Goal: Transaction & Acquisition: Purchase product/service

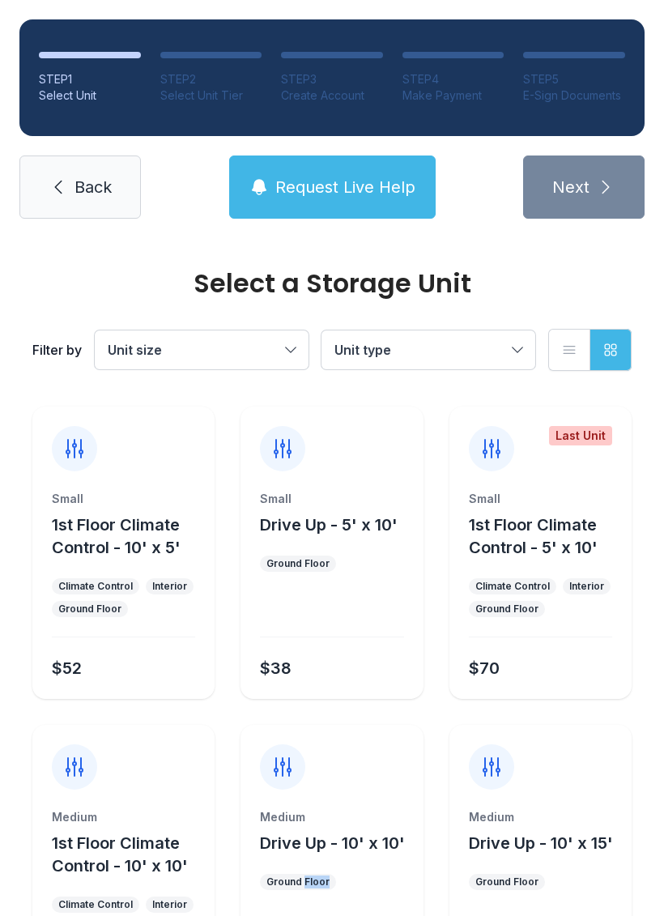
click at [398, 752] on div at bounding box center [332, 757] width 182 height 65
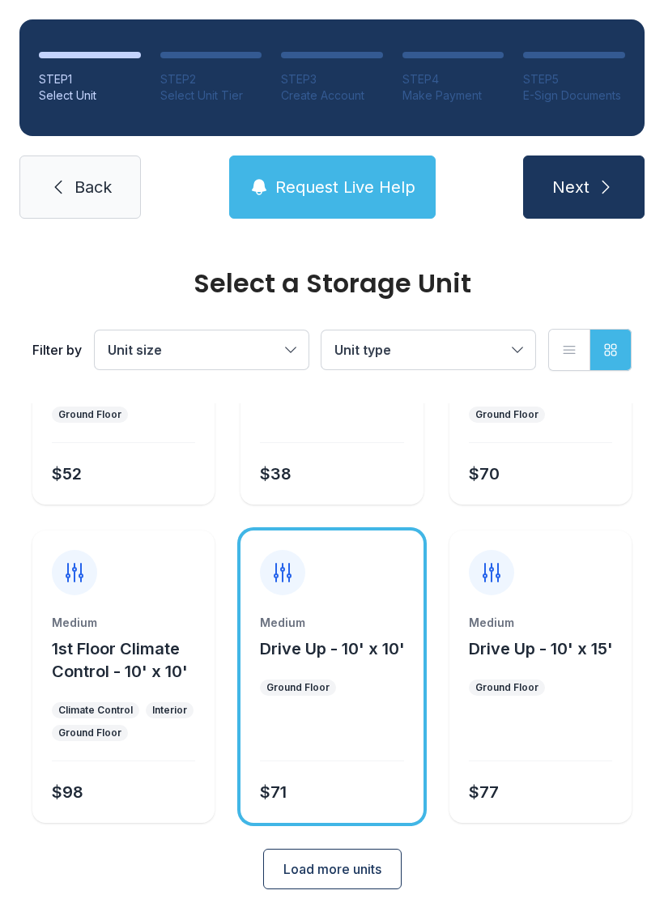
scroll to position [193, 0]
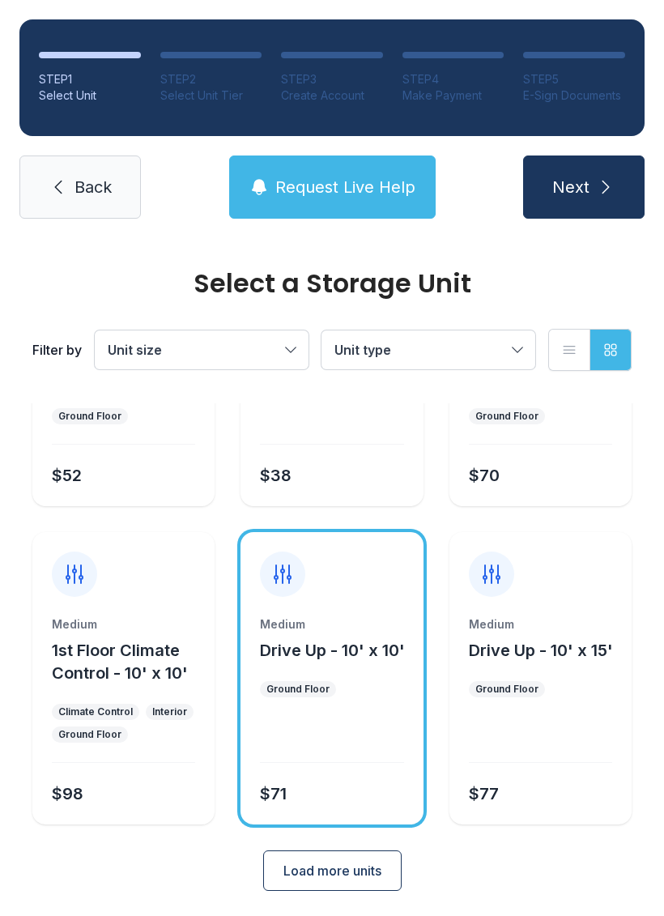
click at [109, 180] on span "Back" at bounding box center [93, 187] width 37 height 23
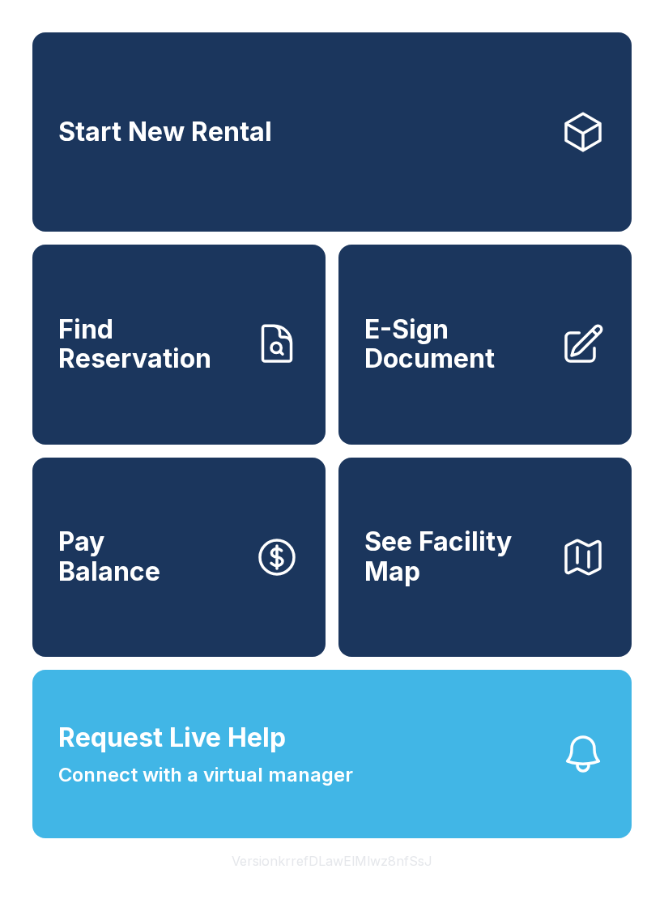
click at [539, 624] on button "See Facility Map" at bounding box center [485, 557] width 293 height 199
click at [397, 177] on link "Start New Rental" at bounding box center [331, 131] width 599 height 199
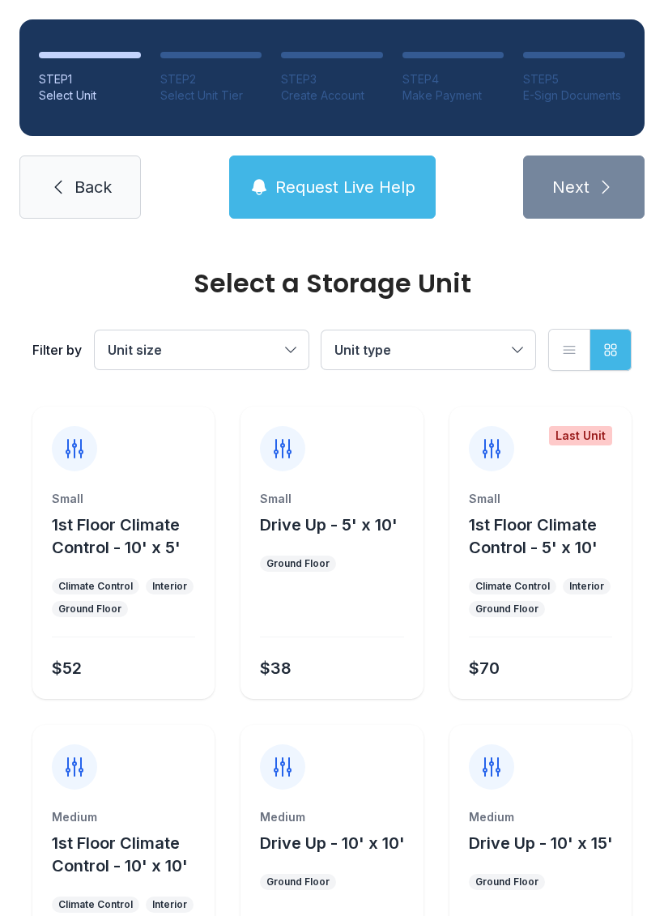
scroll to position [11, 0]
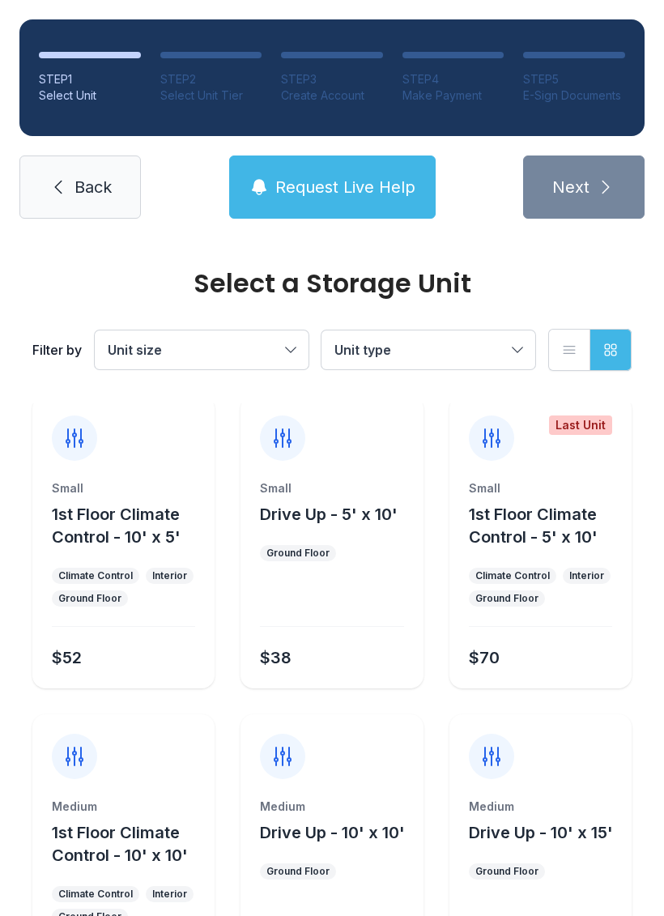
click at [132, 347] on span "Unit size" at bounding box center [135, 350] width 54 height 16
click at [367, 365] on button "Unit type" at bounding box center [429, 349] width 214 height 39
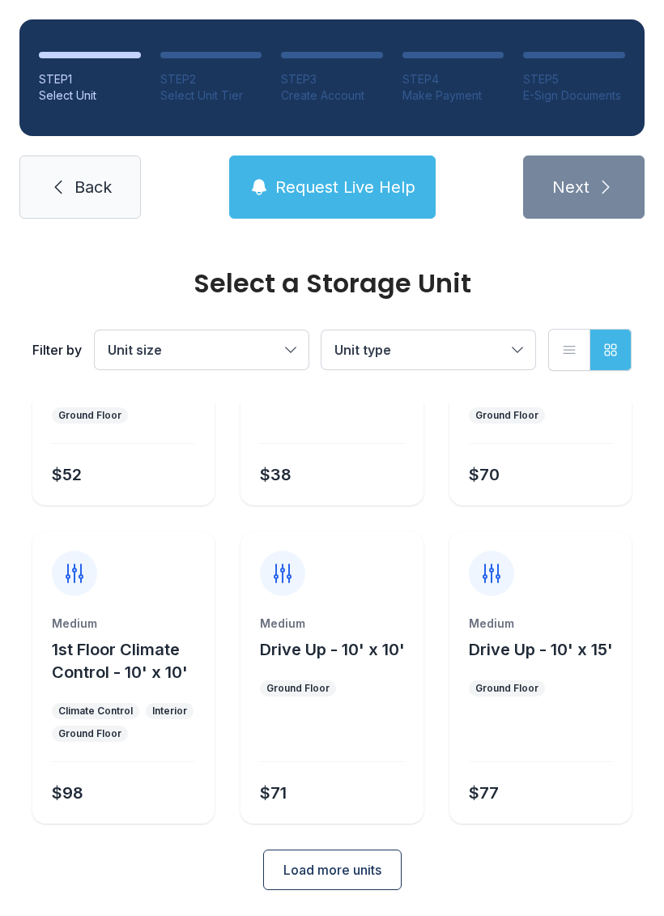
scroll to position [193, 0]
click at [347, 182] on span "Request Live Help" at bounding box center [345, 187] width 140 height 23
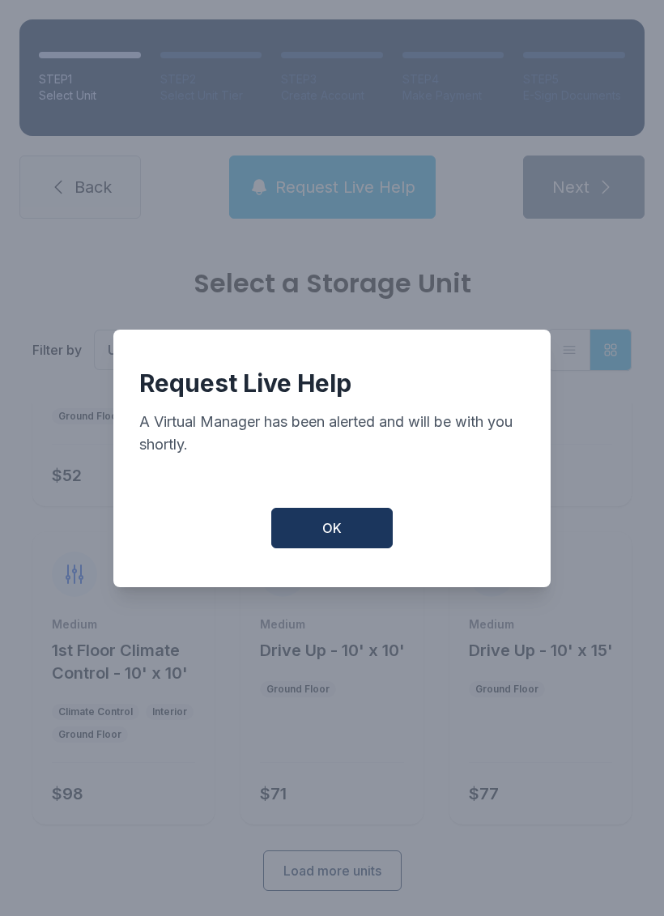
click at [325, 548] on button "OK" at bounding box center [331, 528] width 121 height 40
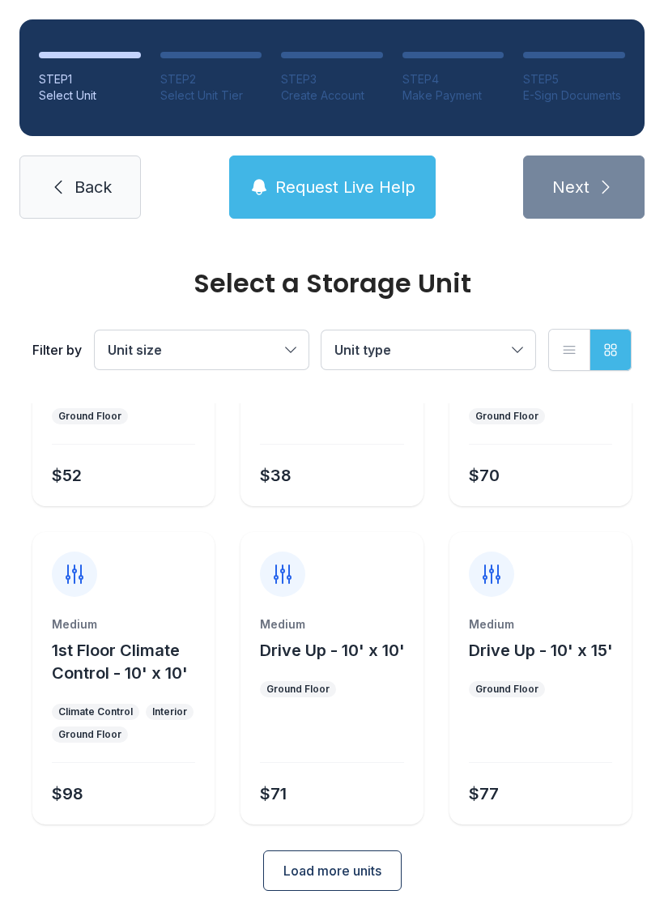
click at [70, 173] on link "Back" at bounding box center [79, 186] width 121 height 63
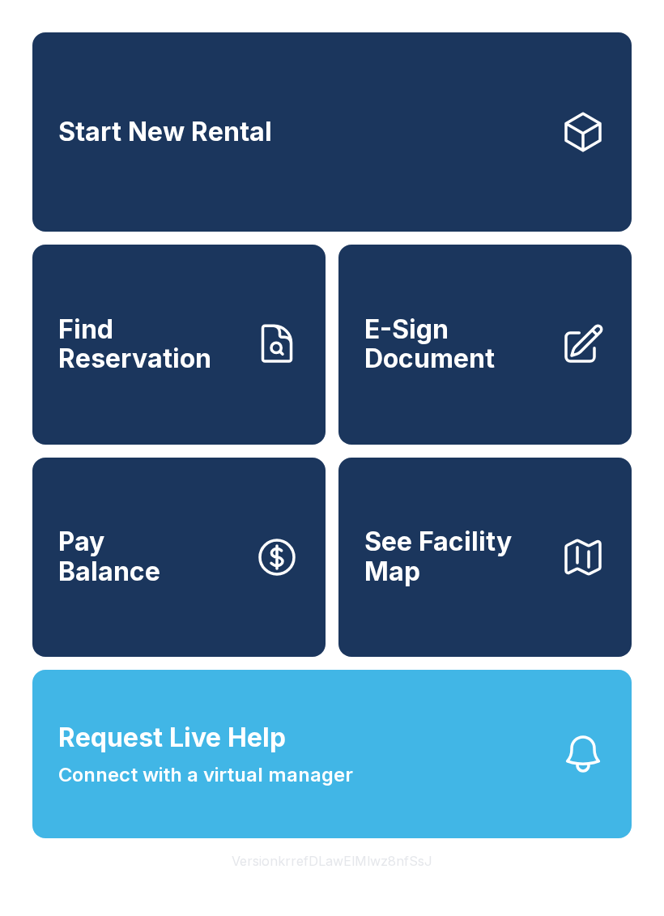
click at [161, 374] on span "Find Reservation" at bounding box center [149, 344] width 183 height 59
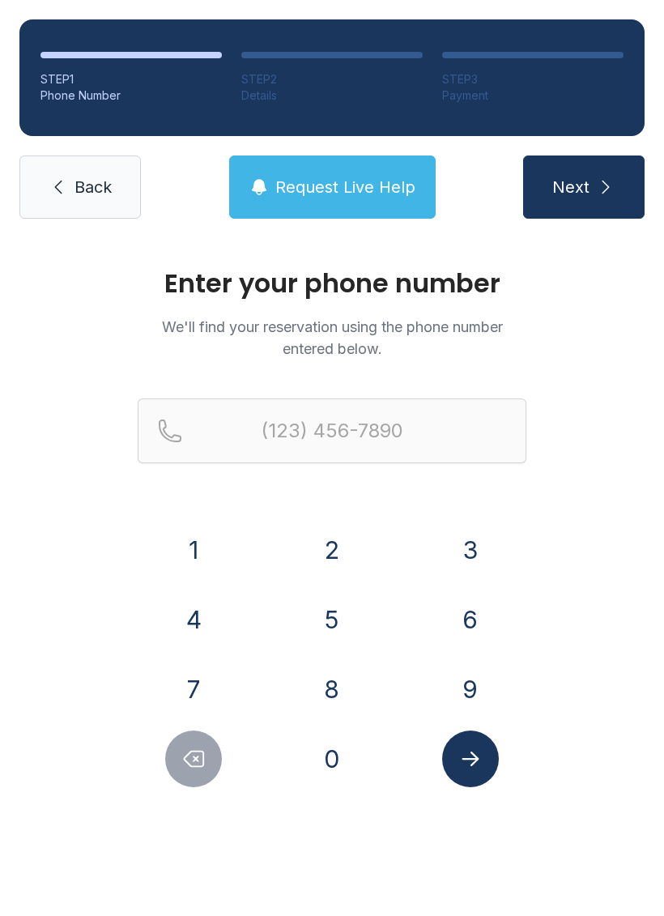
click at [186, 677] on button "7" at bounding box center [193, 689] width 57 height 57
click at [316, 757] on button "0" at bounding box center [332, 759] width 57 height 57
click at [469, 620] on button "6" at bounding box center [470, 619] width 57 height 57
click at [331, 539] on button "2" at bounding box center [332, 550] width 57 height 57
click at [191, 616] on button "4" at bounding box center [193, 619] width 57 height 57
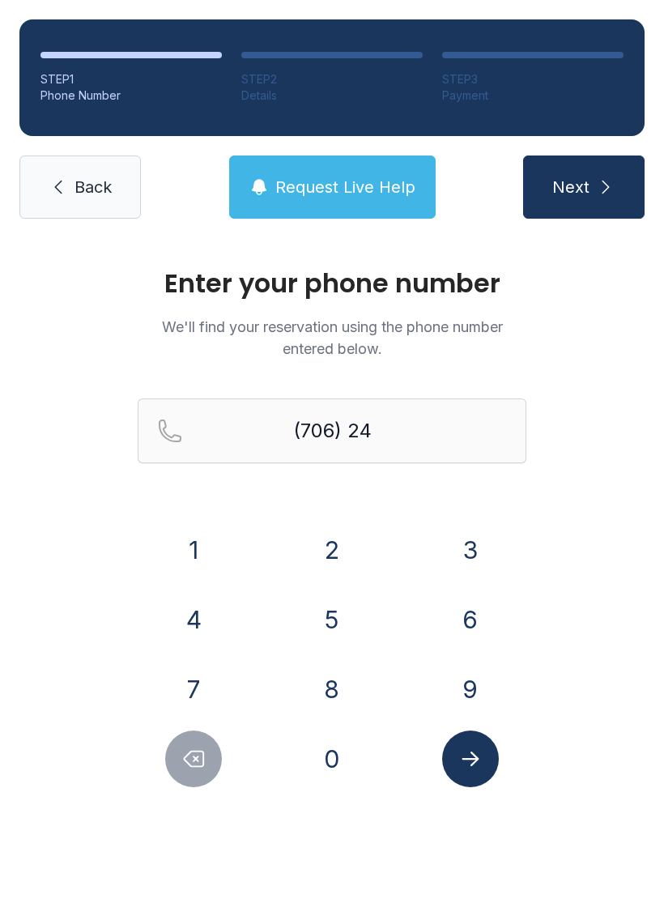
click at [191, 616] on button "4" at bounding box center [193, 619] width 57 height 57
click at [461, 627] on button "6" at bounding box center [470, 619] width 57 height 57
click at [461, 626] on button "6" at bounding box center [470, 619] width 57 height 57
click at [194, 620] on button "4" at bounding box center [193, 619] width 57 height 57
click at [322, 689] on button "8" at bounding box center [332, 689] width 57 height 57
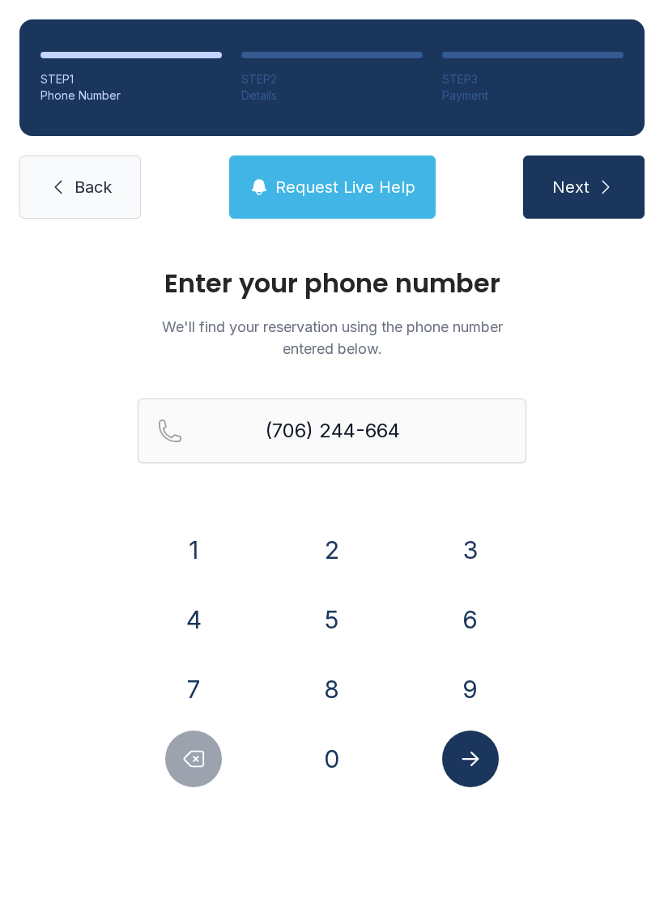
type input "[PHONE_NUMBER]"
click at [454, 773] on button "Submit lookup form" at bounding box center [470, 759] width 57 height 57
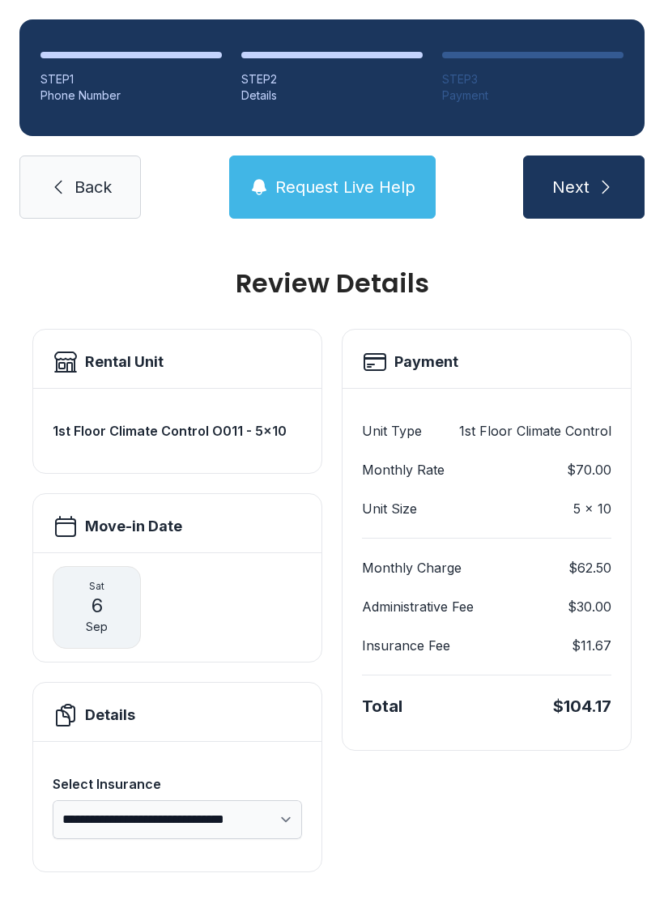
click at [569, 177] on span "Next" at bounding box center [570, 187] width 37 height 23
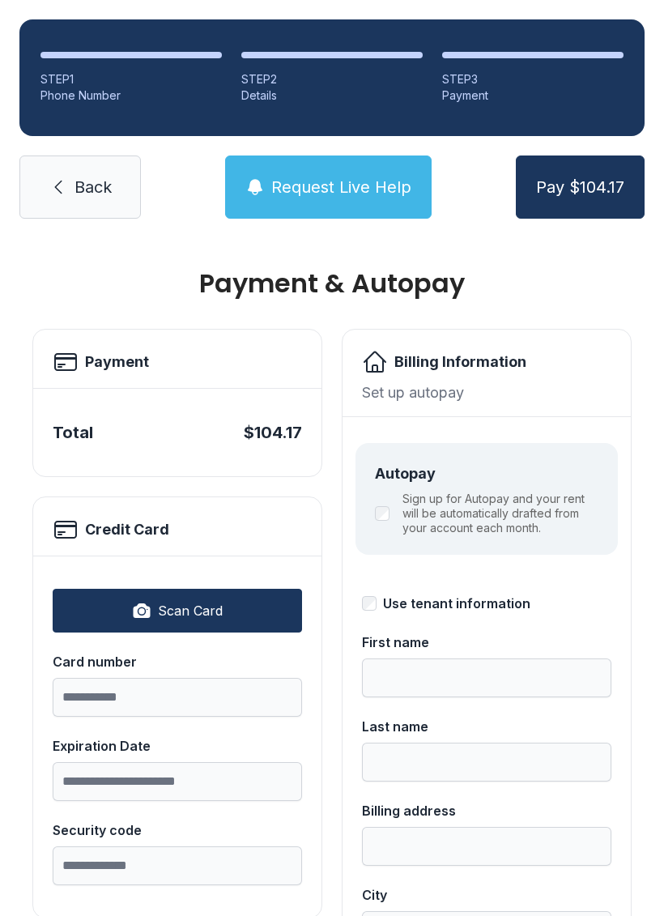
click at [130, 608] on button "Scan Card" at bounding box center [177, 611] width 249 height 44
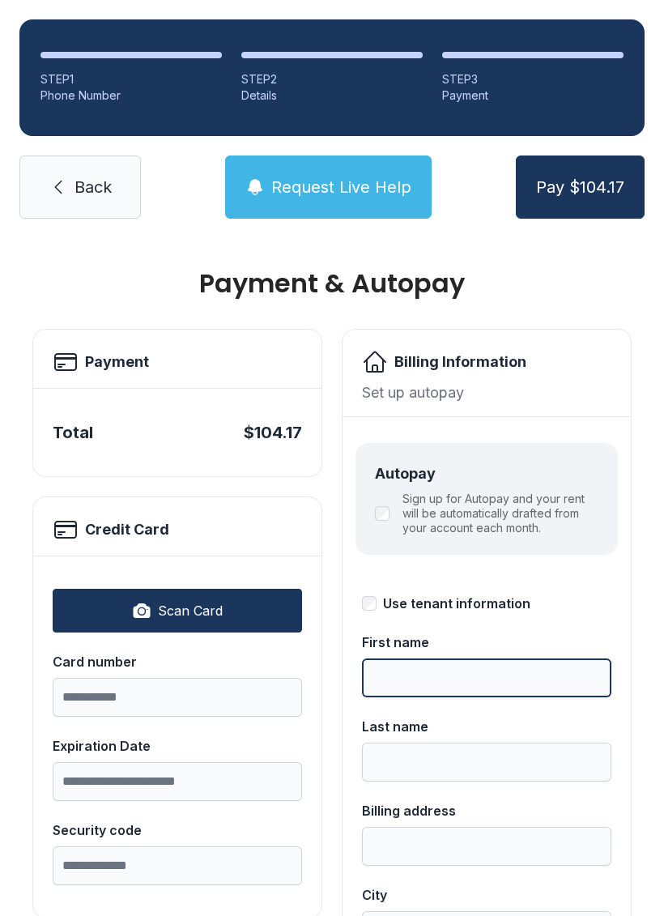
click at [411, 671] on input "First name" at bounding box center [486, 677] width 249 height 39
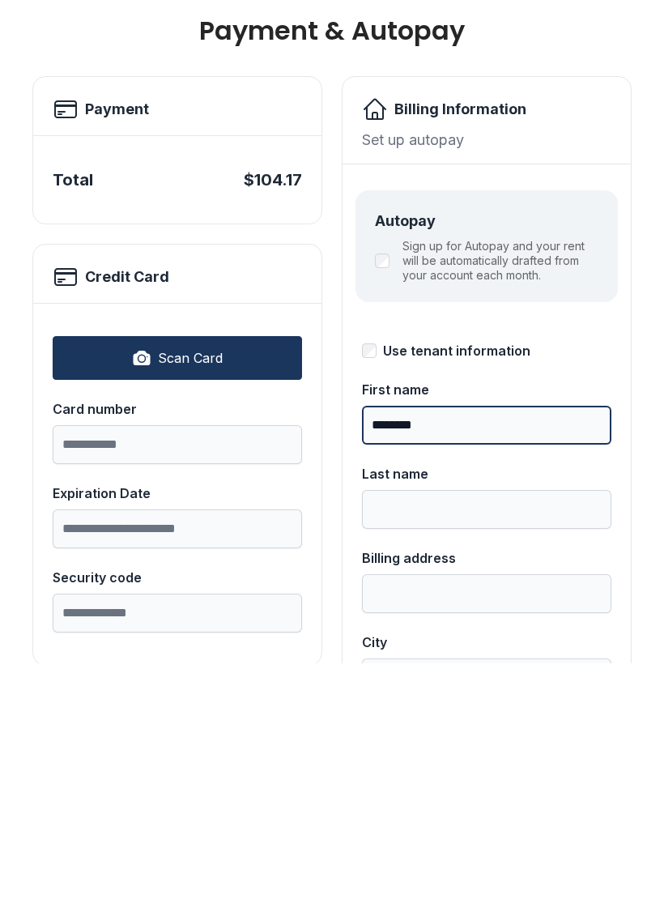
type input "********"
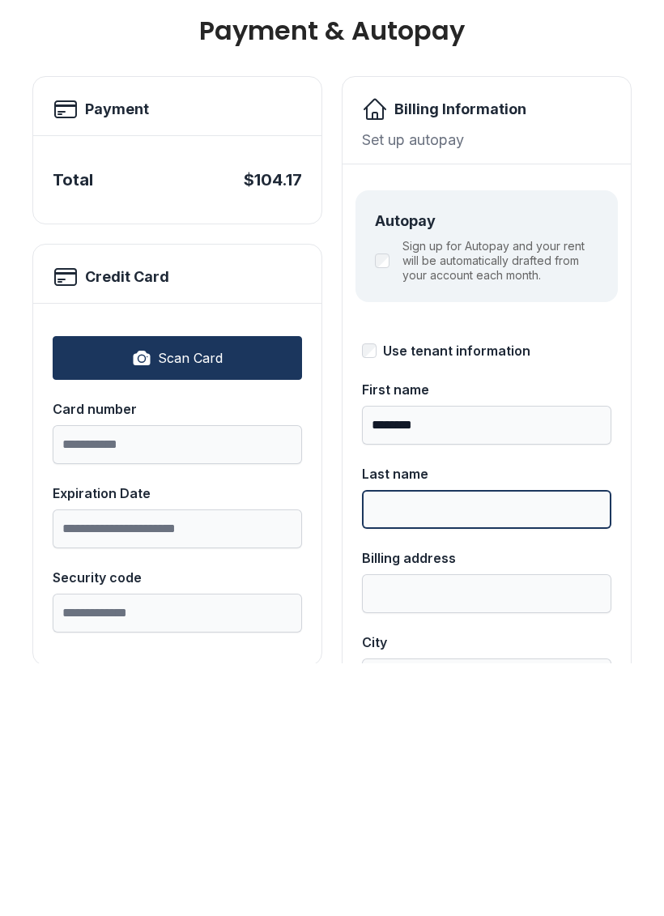
click at [384, 743] on input "Last name" at bounding box center [486, 762] width 249 height 39
type input "*******"
click at [392, 801] on label "Billing address" at bounding box center [486, 833] width 249 height 65
click at [392, 827] on input "Billing address" at bounding box center [486, 846] width 249 height 39
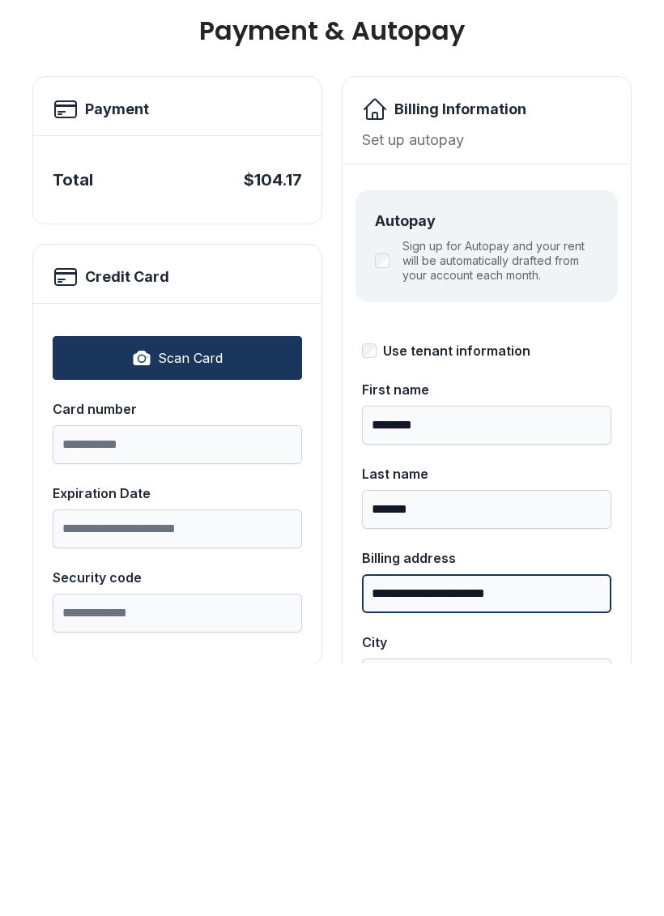
type input "**********"
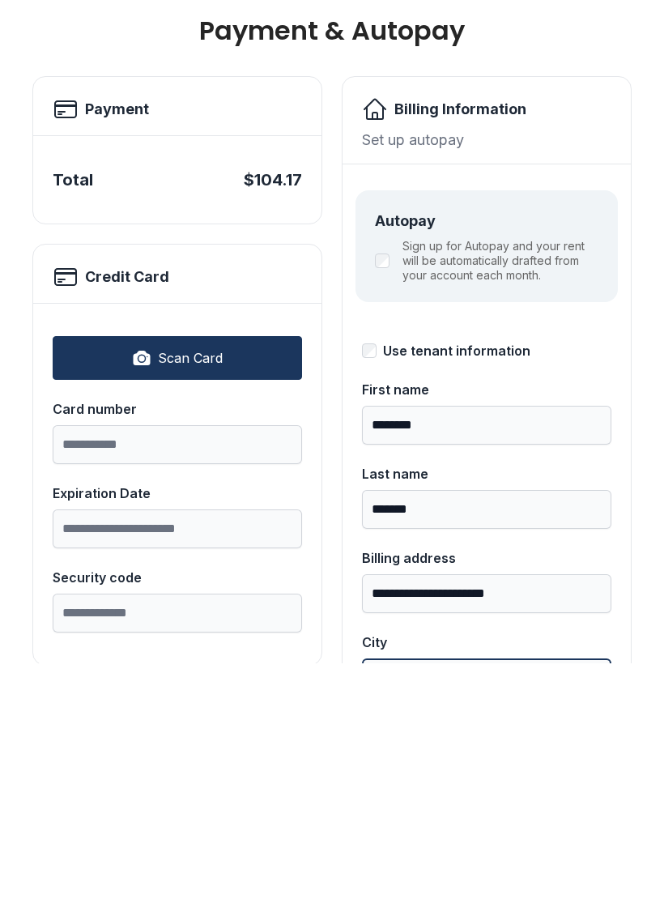
click at [400, 911] on input "City" at bounding box center [486, 930] width 249 height 39
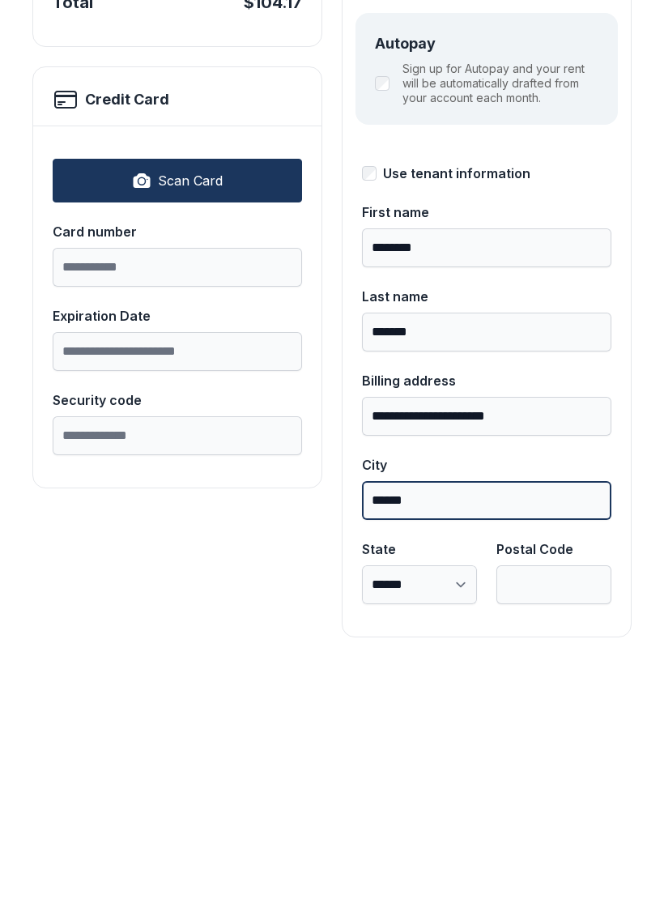
scroll to position [177, 0]
type input "******"
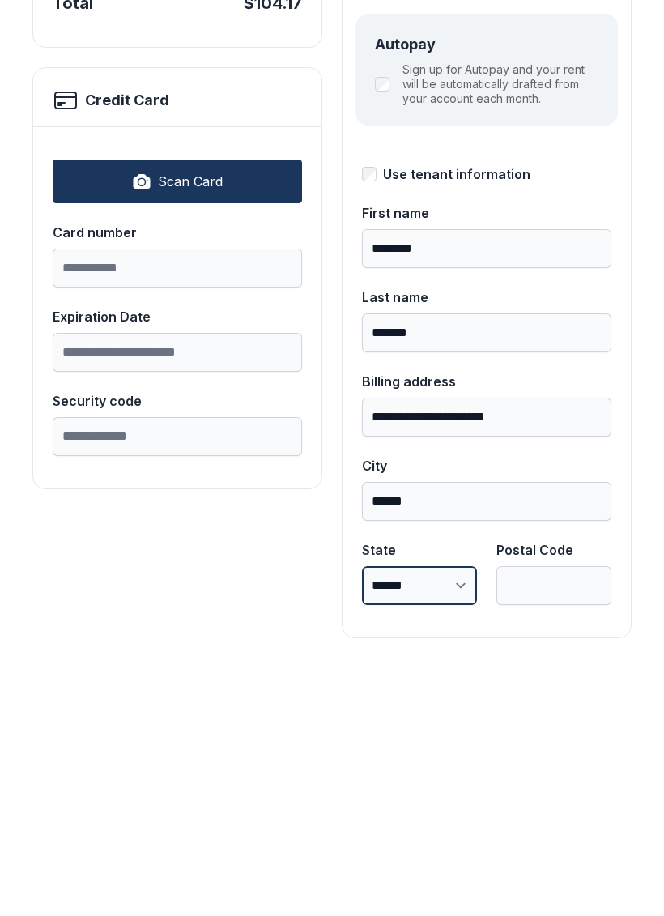
click at [429, 819] on select "**********" at bounding box center [419, 838] width 115 height 39
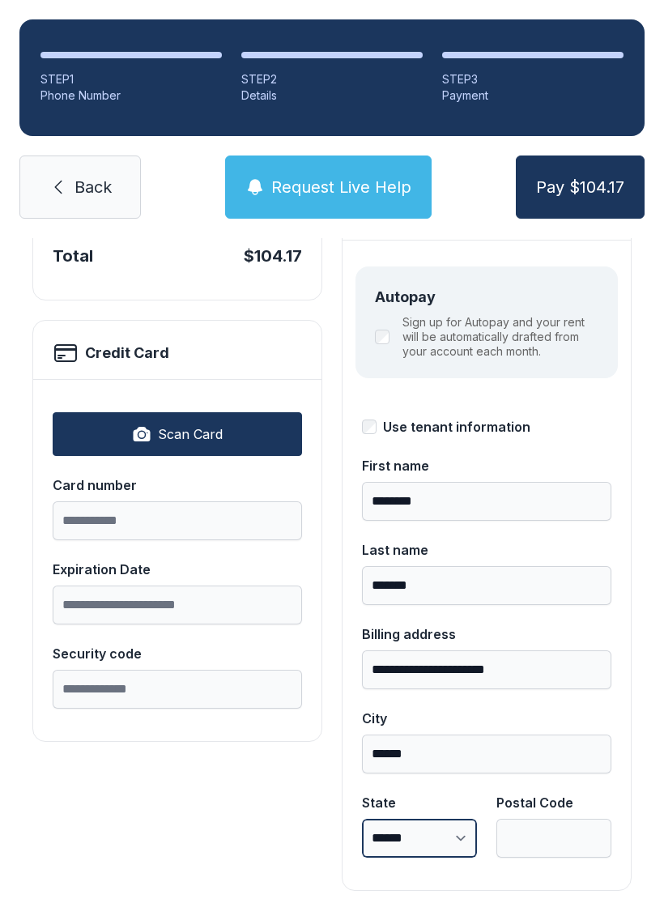
select select "**"
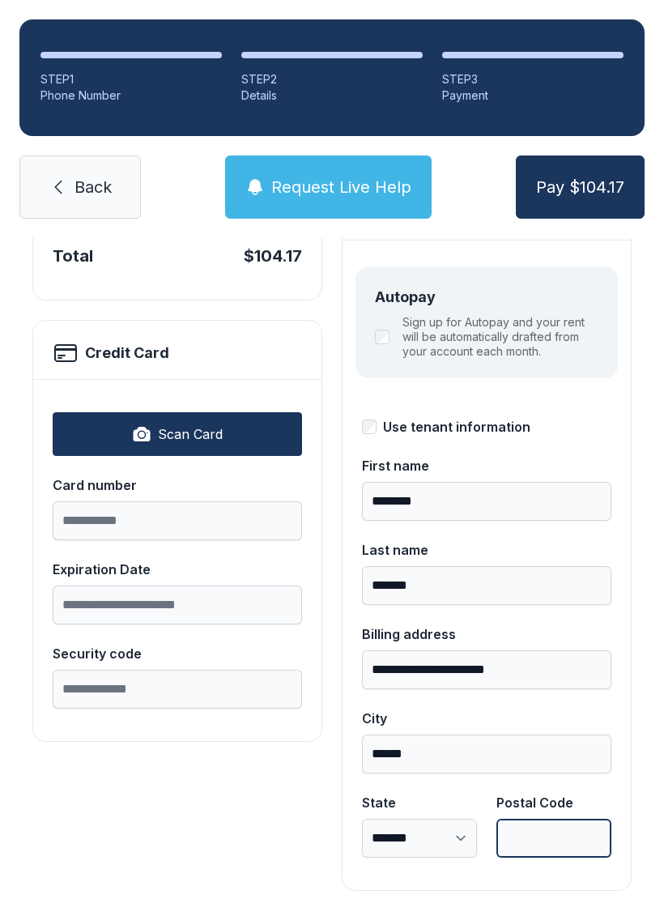
click at [539, 819] on input "Postal Code" at bounding box center [553, 838] width 115 height 39
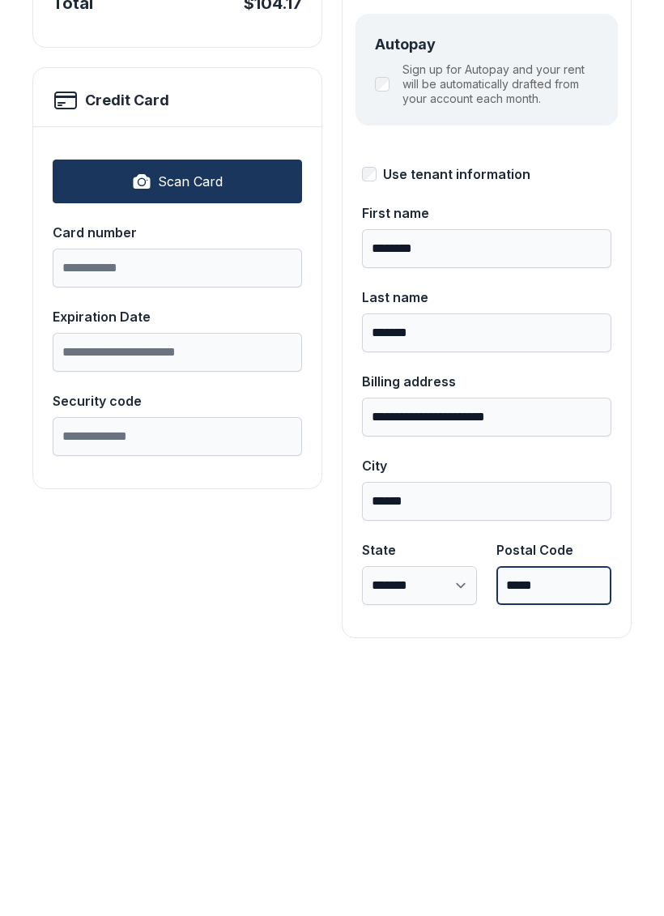
type input "*****"
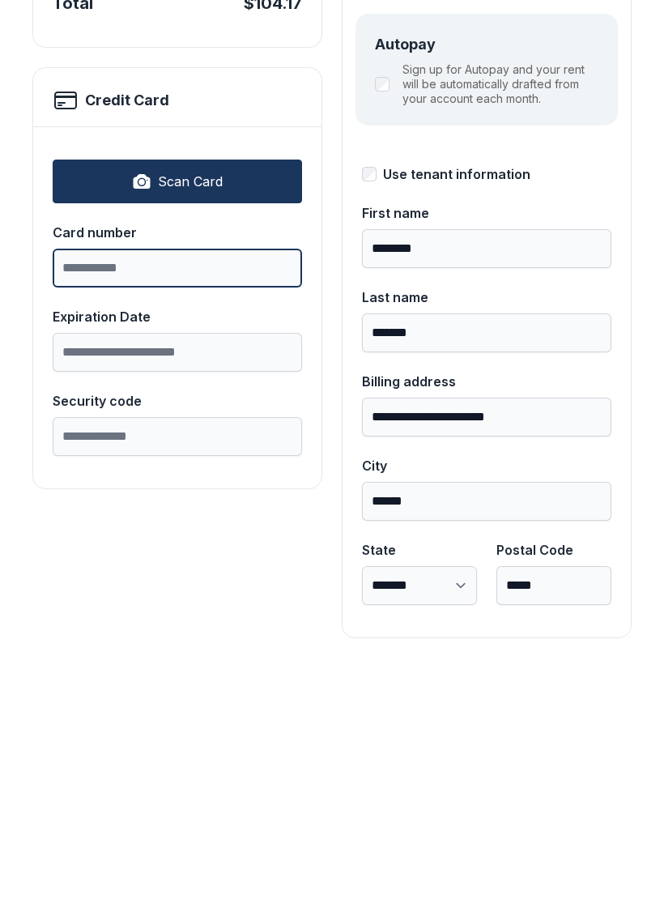
click at [96, 501] on input "Card number" at bounding box center [177, 520] width 249 height 39
type input "**********"
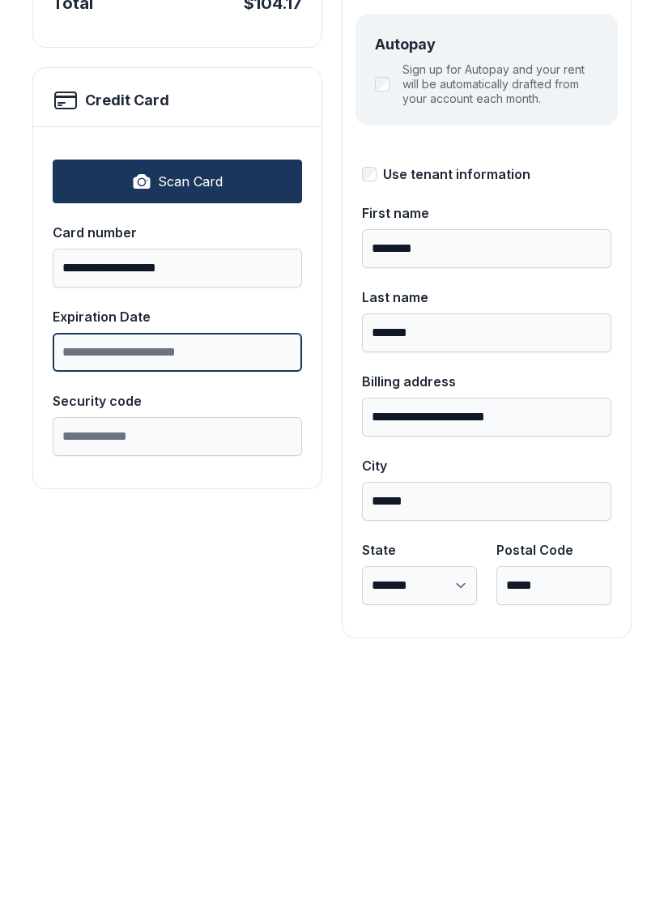
click at [83, 586] on input "Expiration Date" at bounding box center [177, 605] width 249 height 39
type input "*****"
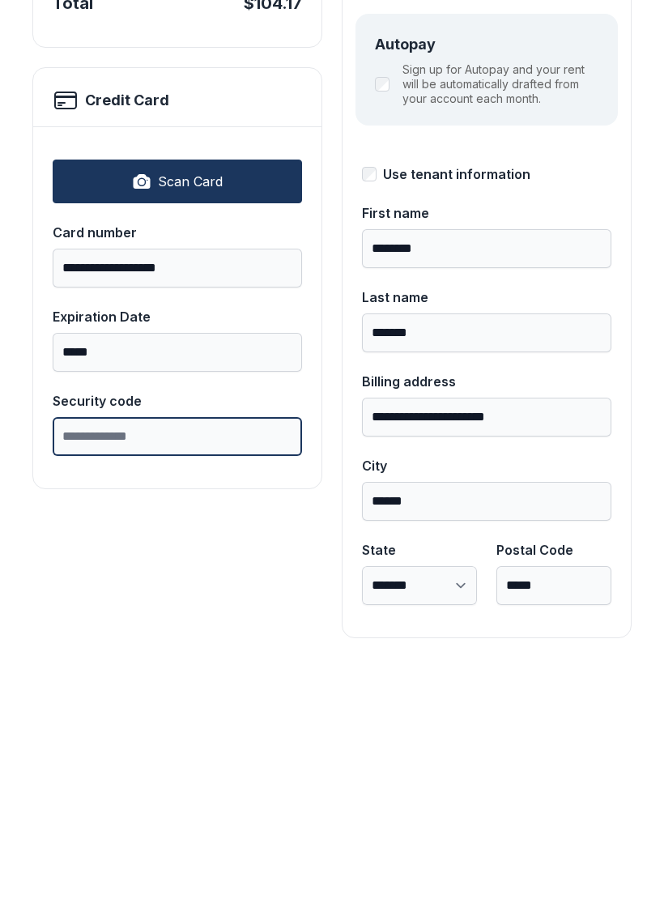
click at [80, 670] on input "Security code" at bounding box center [177, 689] width 249 height 39
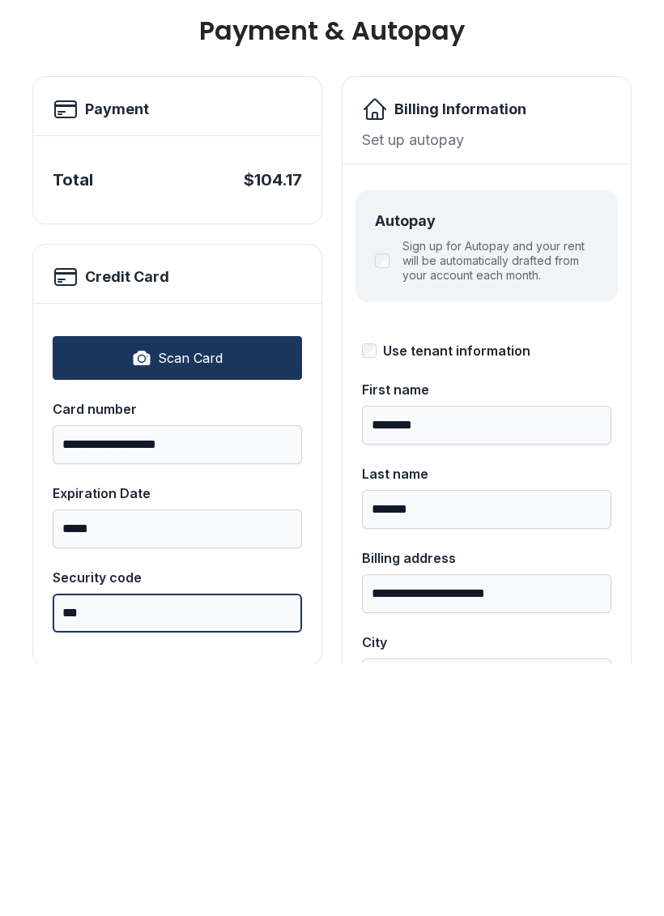
scroll to position [0, 0]
type input "***"
click at [580, 155] on button "Pay $104.17" at bounding box center [580, 186] width 129 height 63
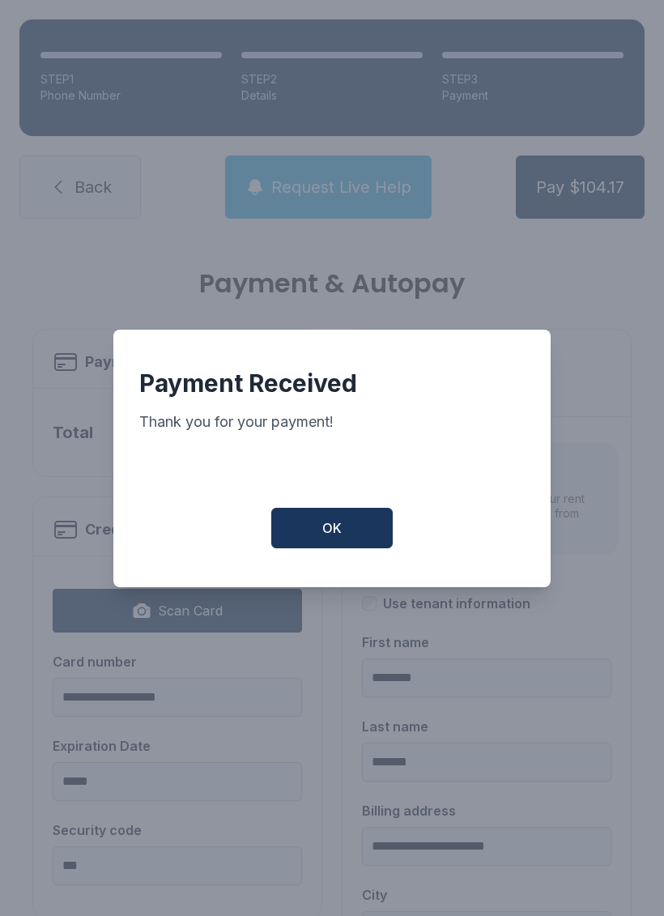
click at [323, 523] on span "OK" at bounding box center [331, 527] width 19 height 19
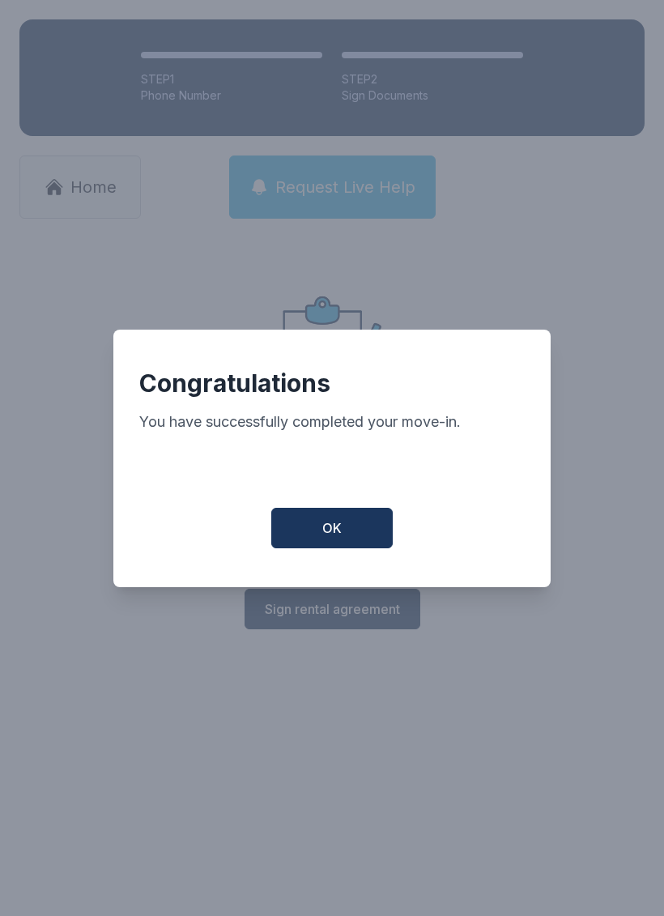
click at [322, 534] on span "OK" at bounding box center [331, 527] width 19 height 19
